Goal: Find specific page/section

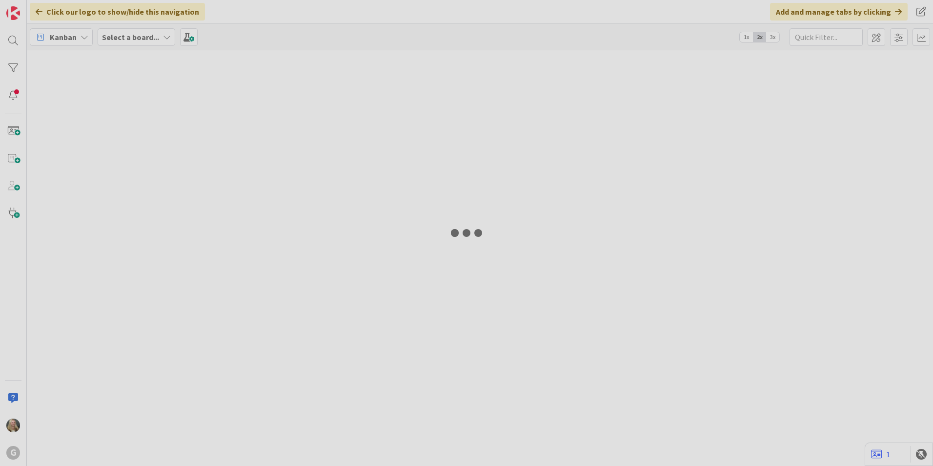
type input "[PERSON_NAME]"
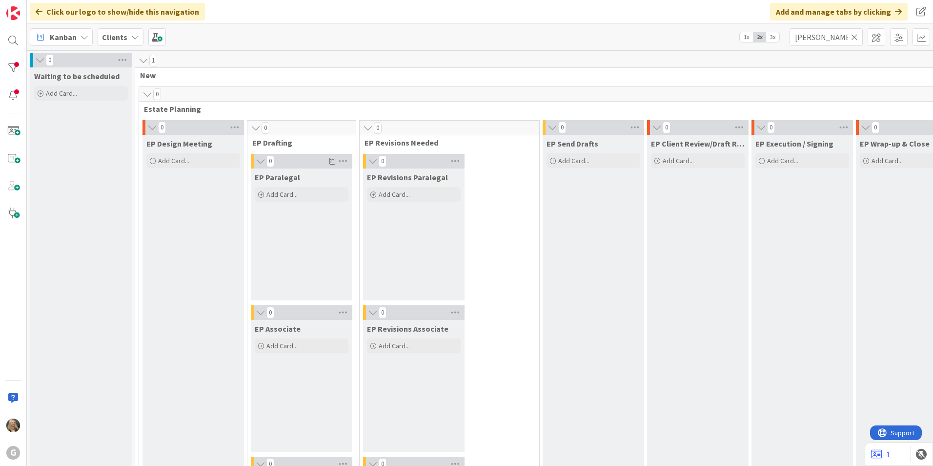
click at [857, 37] on icon at bounding box center [854, 37] width 7 height 9
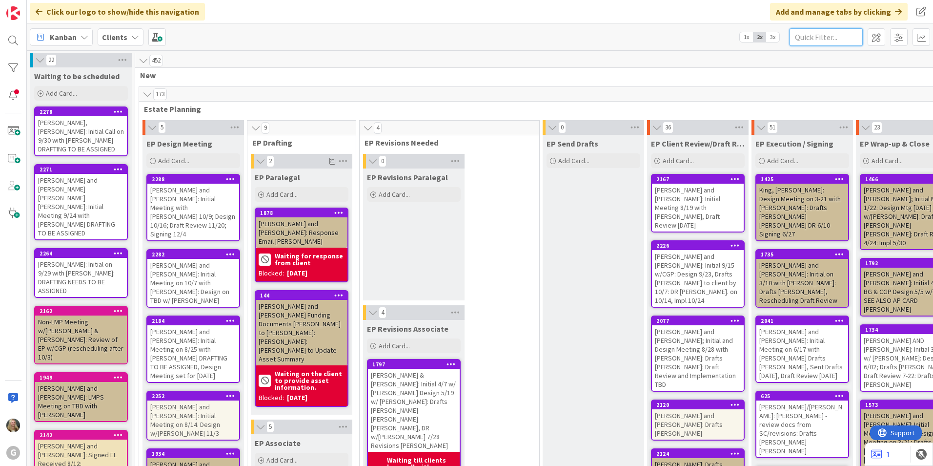
click at [826, 34] on input "text" at bounding box center [826, 37] width 73 height 18
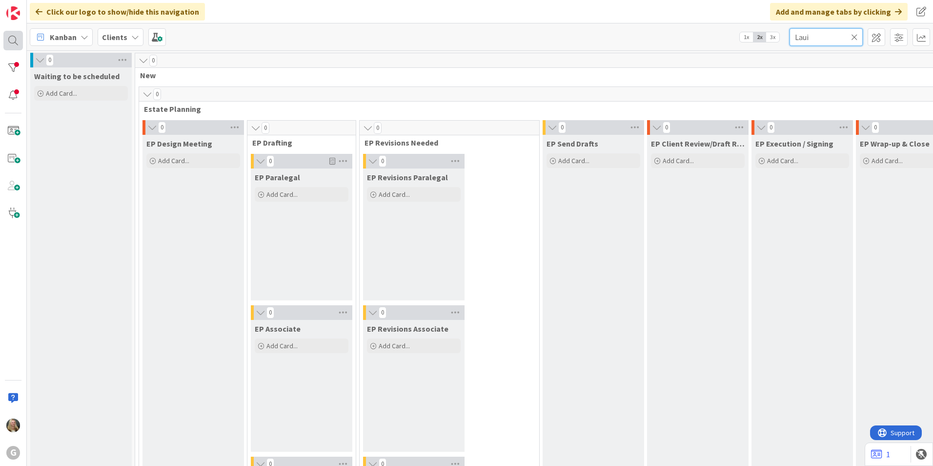
type input "Laui"
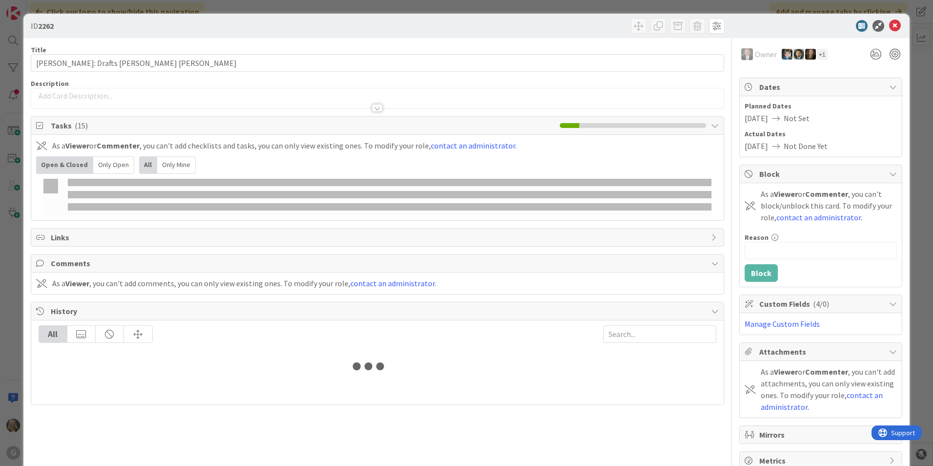
type input "Laui"
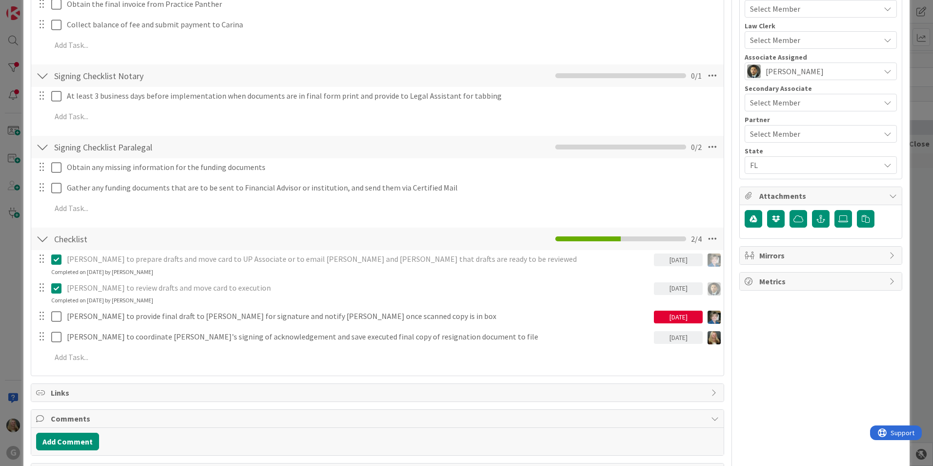
scroll to position [390, 0]
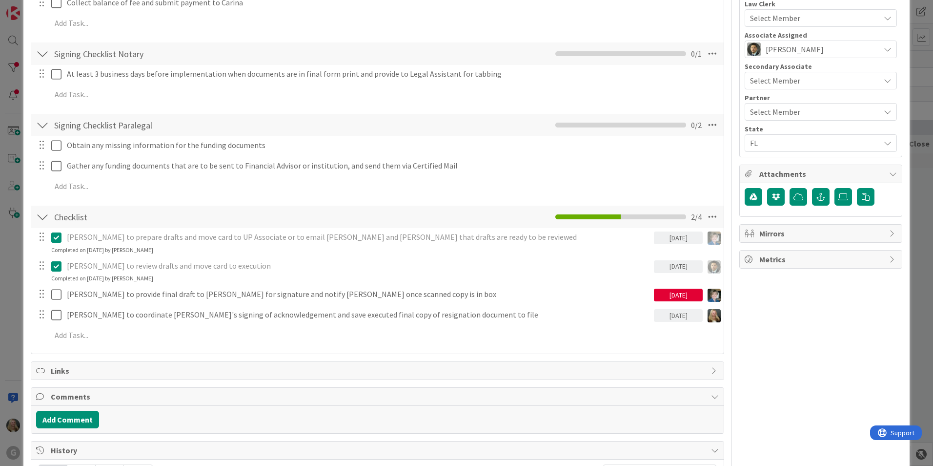
drag, startPoint x: 190, startPoint y: 243, endPoint x: 381, endPoint y: 275, distance: 193.4
click at [381, 275] on div "Chris to review drafts and move card to execution 10/03/2025 Update Cancel Comp…" at bounding box center [378, 270] width 692 height 26
